Goal: Task Accomplishment & Management: Manage account settings

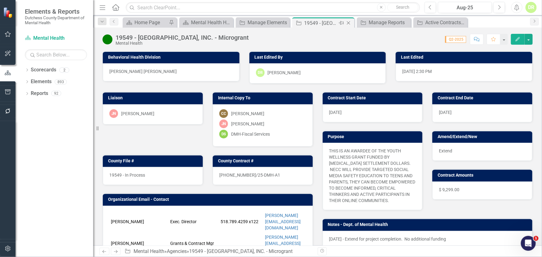
click at [347, 21] on icon "Close" at bounding box center [349, 23] width 6 height 5
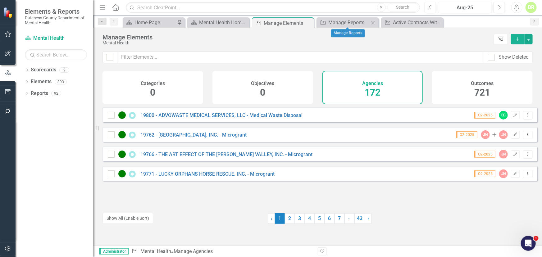
click at [373, 21] on icon "Close" at bounding box center [373, 22] width 6 height 5
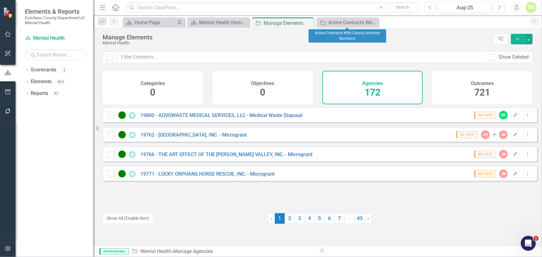
drag, startPoint x: 373, startPoint y: 22, endPoint x: 296, endPoint y: 35, distance: 78.5
click at [0, 0] on icon "Close" at bounding box center [0, 0] width 0 height 0
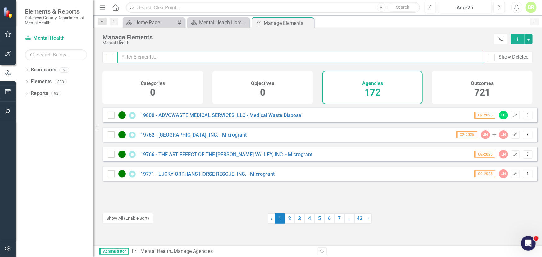
click at [208, 55] on input "text" at bounding box center [300, 57] width 367 height 11
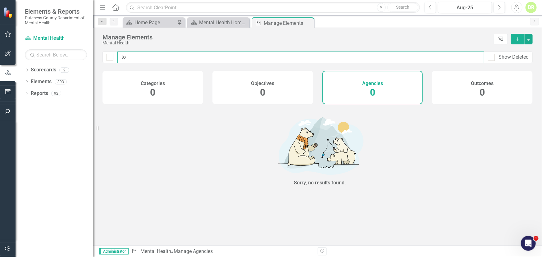
type input "t"
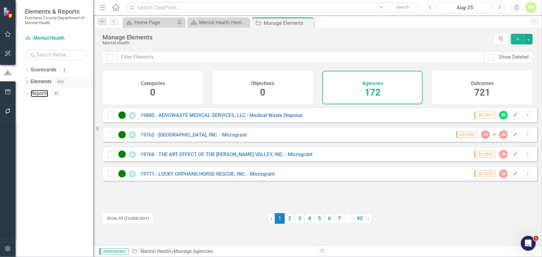
drag, startPoint x: 42, startPoint y: 93, endPoint x: 83, endPoint y: 80, distance: 42.8
click at [42, 93] on link "Reports" at bounding box center [39, 93] width 17 height 7
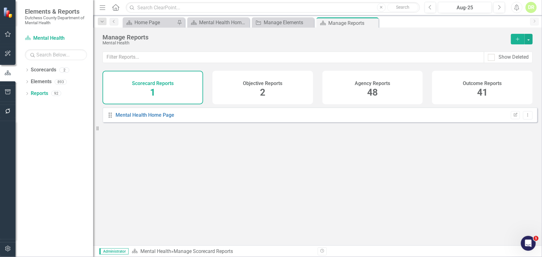
click at [373, 85] on h4 "Agency Reports" at bounding box center [372, 84] width 35 height 6
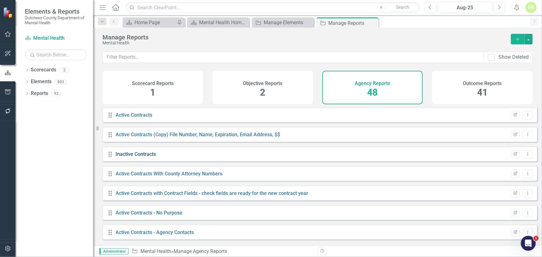
click at [135, 157] on link "Inactive Contracts" at bounding box center [136, 154] width 40 height 6
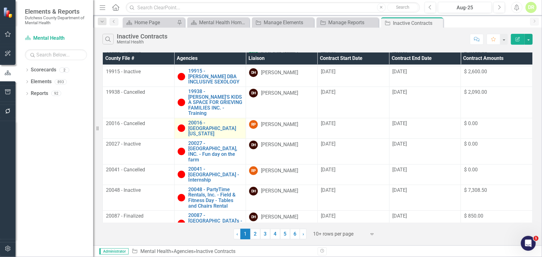
scroll to position [60, 0]
click at [345, 234] on div at bounding box center [339, 234] width 53 height 8
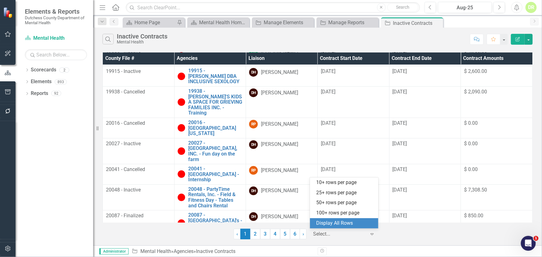
click at [334, 222] on div "Display All Rows" at bounding box center [345, 223] width 58 height 7
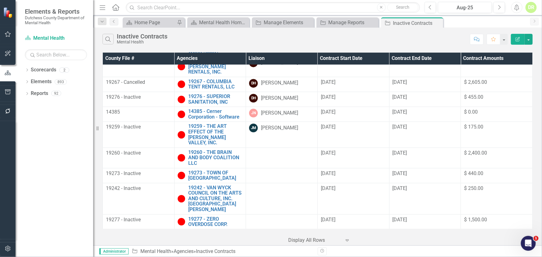
scroll to position [706, 0]
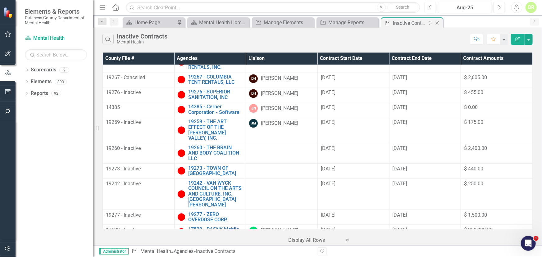
click at [438, 22] on icon "Close" at bounding box center [437, 23] width 6 height 5
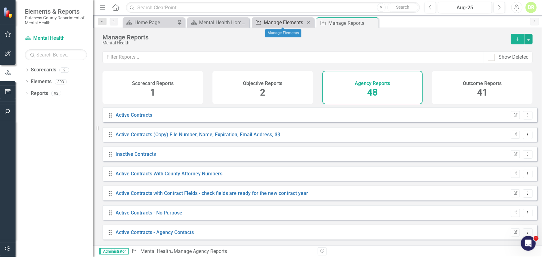
click at [295, 22] on div "Manage Elements" at bounding box center [284, 23] width 41 height 8
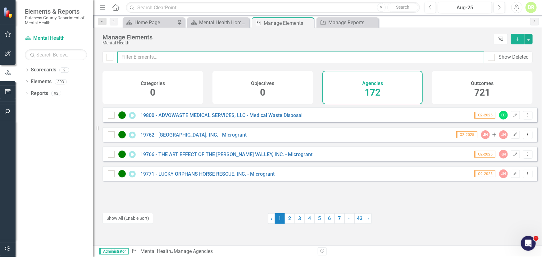
click at [192, 58] on input "text" at bounding box center [300, 57] width 367 height 11
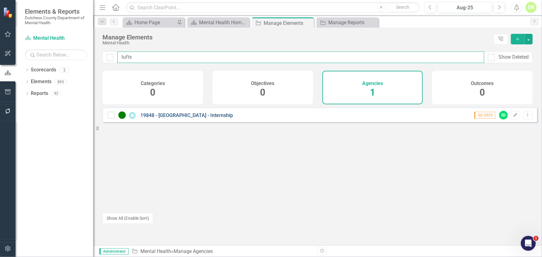
type input "tufts"
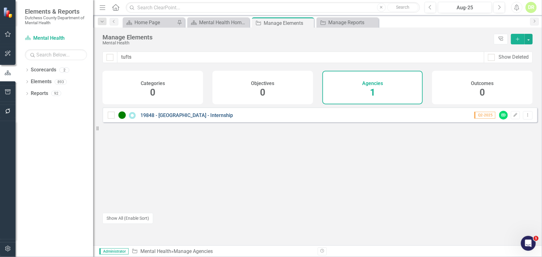
click at [176, 117] on link "19848 - [GEOGRAPHIC_DATA] - Internship" at bounding box center [186, 115] width 93 height 6
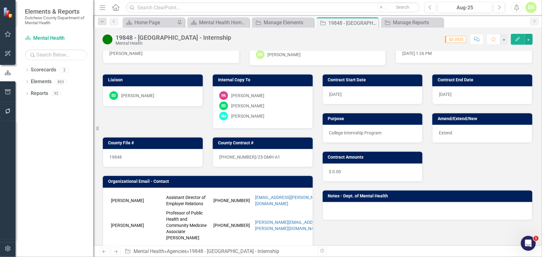
scroll to position [28, 0]
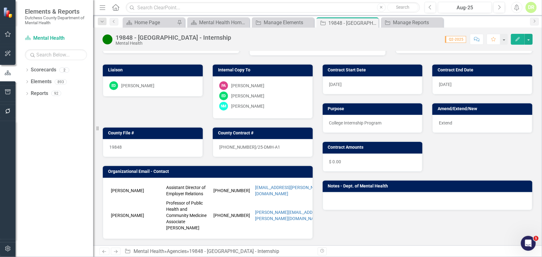
click at [333, 201] on div at bounding box center [428, 201] width 210 height 18
click at [333, 200] on div at bounding box center [428, 201] width 210 height 18
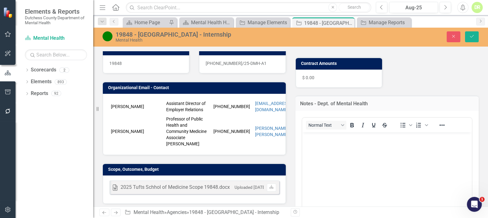
scroll to position [113, 0]
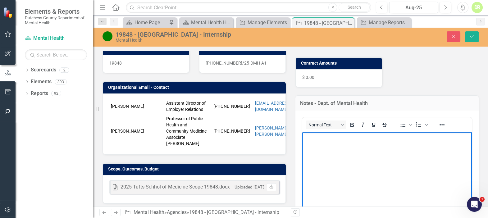
click at [305, 140] on p "Rich Text Area. Press ALT-0 for help." at bounding box center [387, 136] width 167 height 7
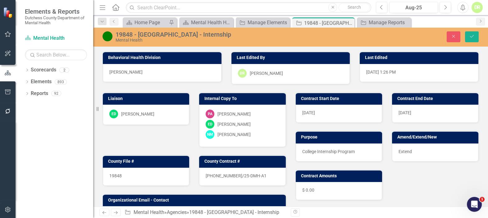
scroll to position [0, 0]
click at [314, 111] on div "[DATE]" at bounding box center [339, 114] width 86 height 18
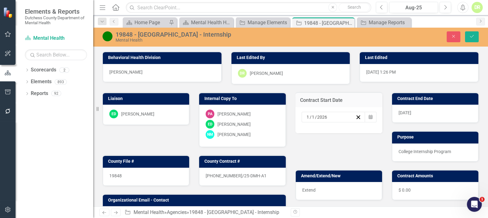
click at [314, 111] on div "[DATE] Calendar" at bounding box center [338, 120] width 87 height 26
click at [323, 117] on input "2026" at bounding box center [322, 117] width 11 height 6
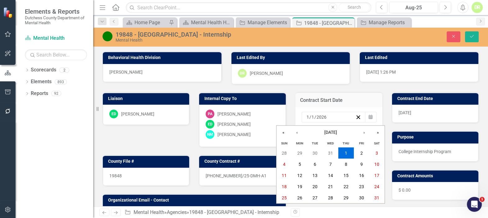
click at [323, 118] on input "2026" at bounding box center [321, 117] width 11 height 6
type input "2025"
click at [414, 115] on div "[DATE]" at bounding box center [435, 114] width 86 height 18
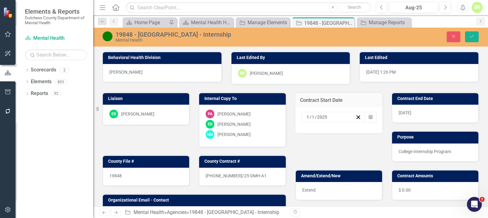
click at [414, 114] on div "[DATE]" at bounding box center [435, 114] width 86 height 18
click at [411, 112] on span "[DATE]" at bounding box center [405, 112] width 13 height 5
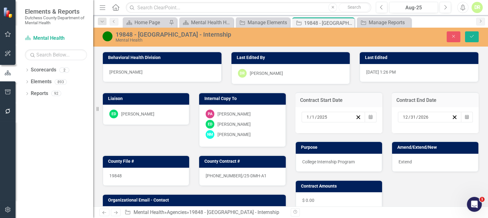
click at [426, 117] on div "[DATE]" at bounding box center [427, 117] width 50 height 6
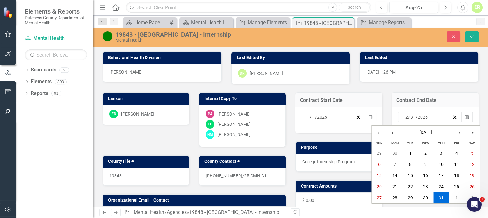
click at [424, 117] on input "2026" at bounding box center [423, 117] width 11 height 6
type input "2025"
click at [108, 32] on img at bounding box center [108, 36] width 10 height 10
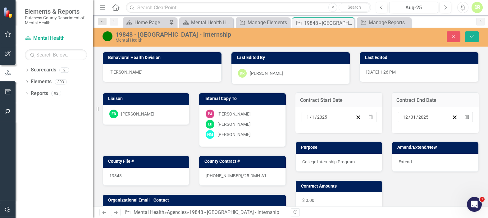
click at [108, 32] on img at bounding box center [108, 36] width 10 height 10
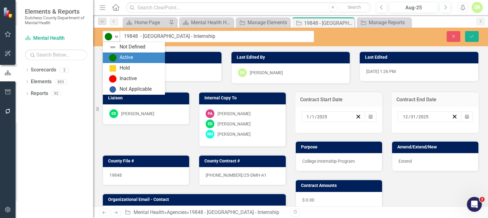
click at [116, 36] on icon at bounding box center [116, 37] width 3 height 2
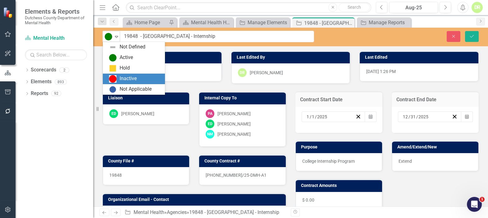
click at [122, 78] on div "Inactive" at bounding box center [128, 78] width 17 height 7
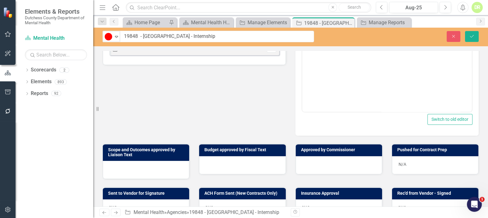
scroll to position [254, 0]
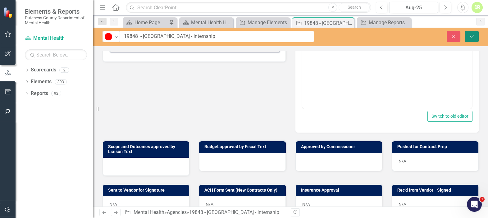
click at [473, 34] on button "Save" at bounding box center [472, 36] width 14 height 11
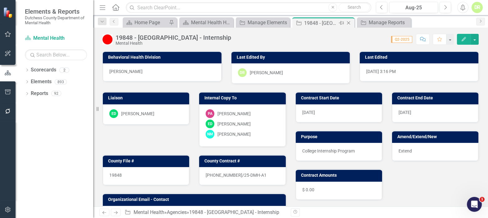
click at [349, 23] on icon "Close" at bounding box center [349, 23] width 6 height 5
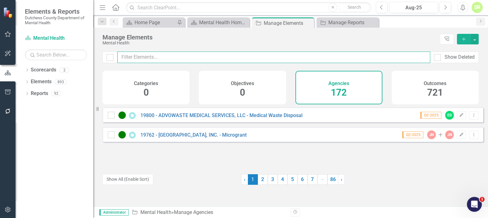
click at [135, 60] on input "text" at bounding box center [273, 57] width 313 height 11
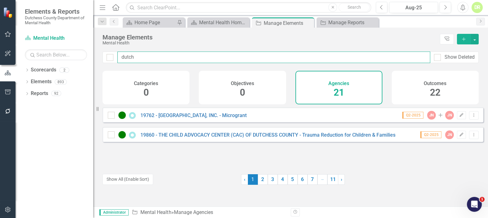
click at [167, 56] on input "dutch" at bounding box center [273, 57] width 313 height 11
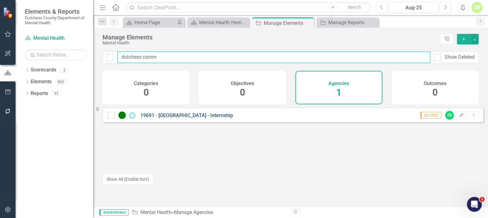
type input "dutchess comm"
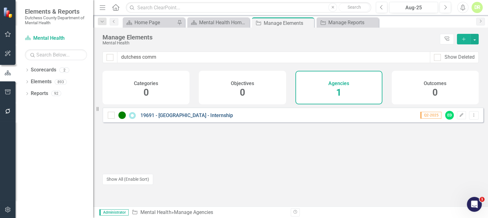
click at [164, 118] on link "19691 - [GEOGRAPHIC_DATA] - Internship" at bounding box center [186, 115] width 93 height 6
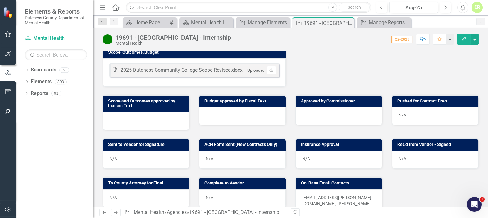
scroll to position [282, 0]
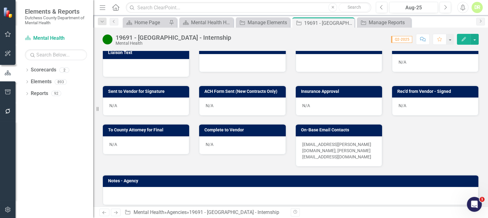
click at [372, 141] on p "[EMAIL_ADDRESS][PERSON_NAME][DOMAIN_NAME]; [PERSON_NAME][EMAIL_ADDRESS][DOMAIN_…" at bounding box center [338, 150] width 73 height 19
click at [372, 144] on div "[EMAIL_ADDRESS][PERSON_NAME][DOMAIN_NAME]; [PERSON_NAME][EMAIL_ADDRESS][DOMAIN_…" at bounding box center [339, 151] width 86 height 30
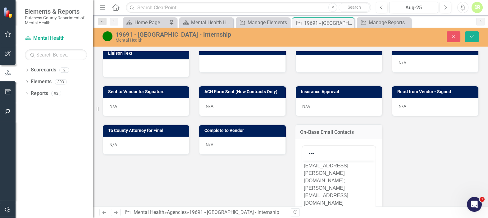
scroll to position [0, 0]
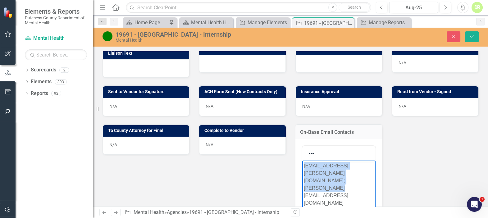
drag, startPoint x: 332, startPoint y: 190, endPoint x: 275, endPoint y: 135, distance: 78.9
click at [302, 161] on html "[EMAIL_ADDRESS][PERSON_NAME][DOMAIN_NAME]; [PERSON_NAME][EMAIL_ADDRESS][DOMAIN_…" at bounding box center [338, 207] width 73 height 93
copy p "[EMAIL_ADDRESS][PERSON_NAME][DOMAIN_NAME]; [PERSON_NAME][EMAIL_ADDRESS][DOMAIN_…"
click at [476, 9] on div "DR" at bounding box center [477, 7] width 11 height 11
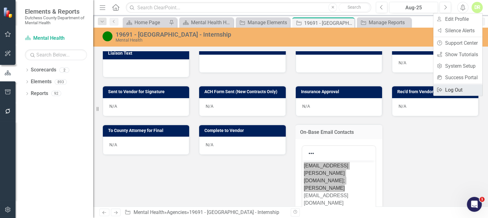
click at [451, 91] on link "Logout Log Out" at bounding box center [457, 89] width 49 height 11
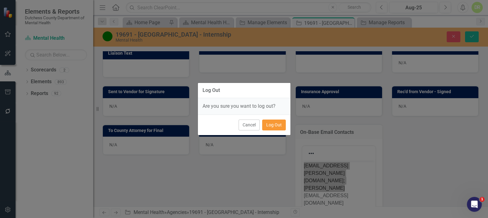
drag, startPoint x: 274, startPoint y: 123, endPoint x: 273, endPoint y: 118, distance: 5.0
click at [274, 121] on button "Log Out" at bounding box center [274, 125] width 24 height 11
